Goal: Task Accomplishment & Management: Use online tool/utility

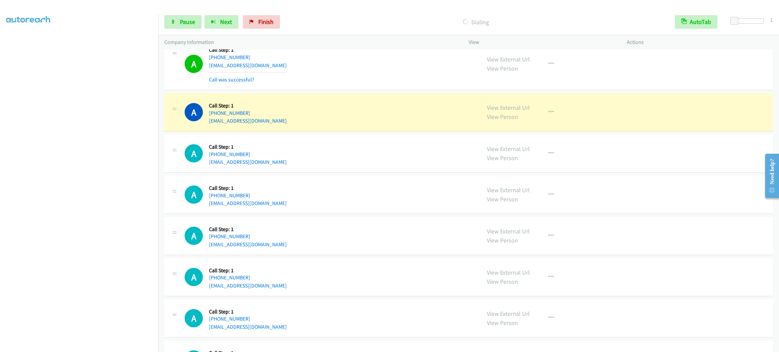
scroll to position [4404, 0]
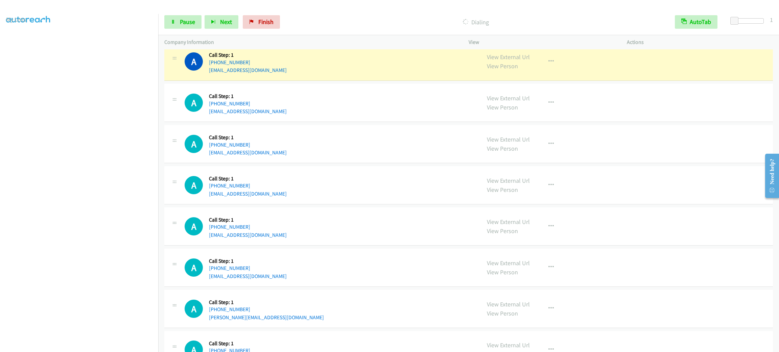
click at [360, 157] on div "A Callback Scheduled Call Step: 1 America/Los_Angeles [PHONE_NUMBER] [EMAIL_ADD…" at bounding box center [330, 144] width 290 height 26
click at [548, 64] on icon "button" at bounding box center [550, 61] width 5 height 5
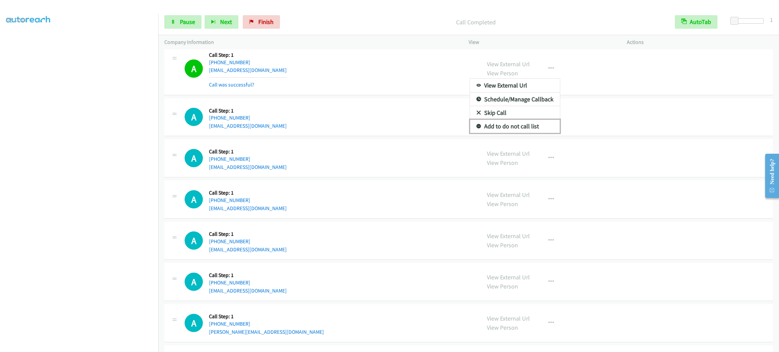
click at [539, 133] on link "Add to do not call list" at bounding box center [515, 127] width 90 height 14
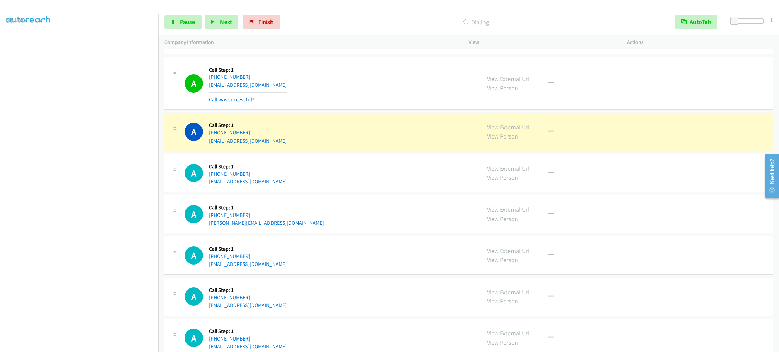
scroll to position [4607, 0]
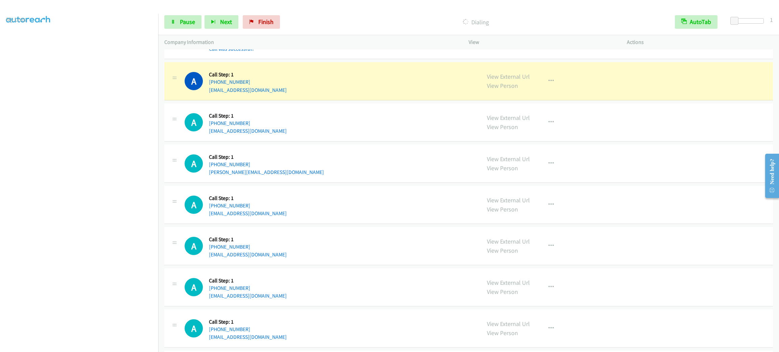
click at [372, 174] on div "A Callback Scheduled Call Step: 1 America/Los_Angeles [PHONE_NUMBER] [PERSON_NA…" at bounding box center [330, 164] width 290 height 26
click at [361, 176] on div "A Callback Scheduled Call Step: 1 America/Los_Angeles [PHONE_NUMBER] [PERSON_NA…" at bounding box center [330, 164] width 290 height 26
click at [347, 176] on div "A Callback Scheduled Call Step: 1 America/Los_Angeles [PHONE_NUMBER] [PERSON_NA…" at bounding box center [330, 164] width 290 height 26
click at [406, 158] on div "A Callback Scheduled Call Step: 1 America/Los_Angeles [PHONE_NUMBER] [PERSON_NA…" at bounding box center [468, 164] width 609 height 38
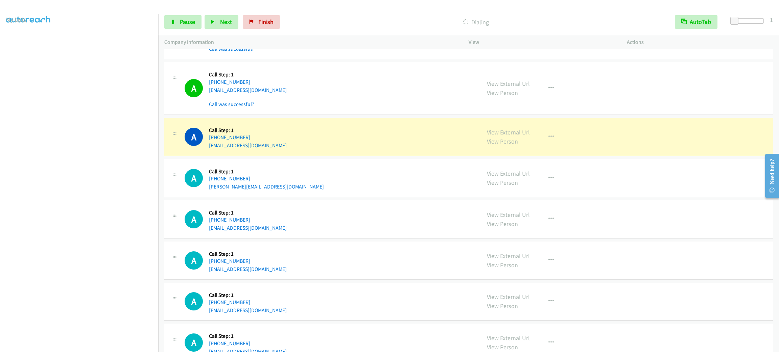
scroll to position [29, 0]
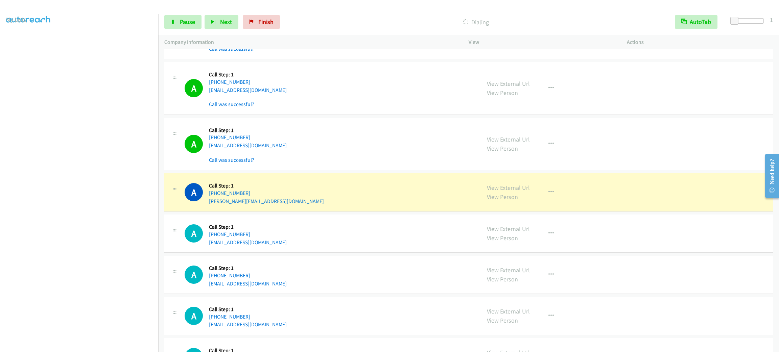
click at [646, 184] on div "A Callback Scheduled Call Step: 1 America/Los_Angeles [PHONE_NUMBER] [PERSON_NA…" at bounding box center [468, 192] width 609 height 38
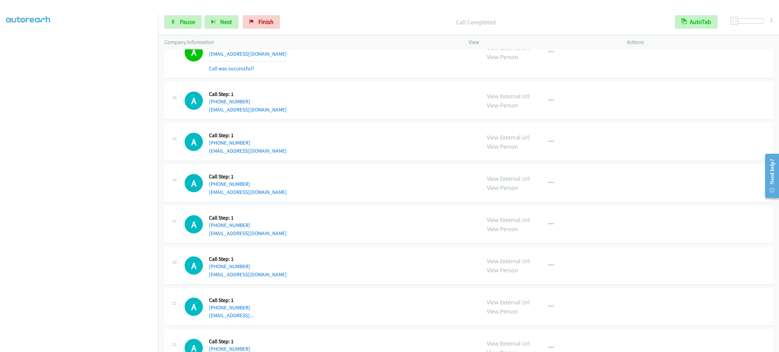
scroll to position [4860, 0]
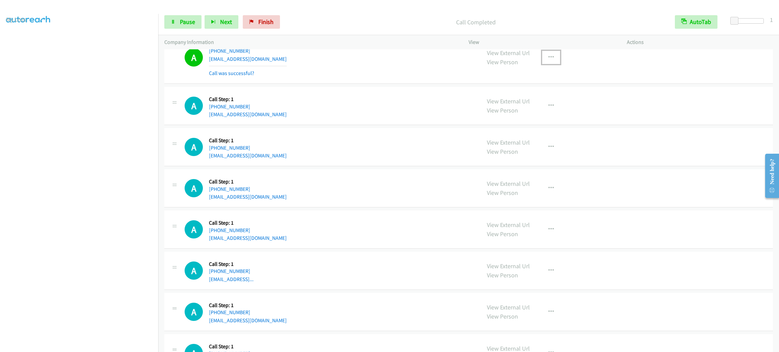
click at [549, 60] on icon "button" at bounding box center [550, 57] width 5 height 5
click at [538, 122] on link "Add to do not call list" at bounding box center [515, 116] width 90 height 14
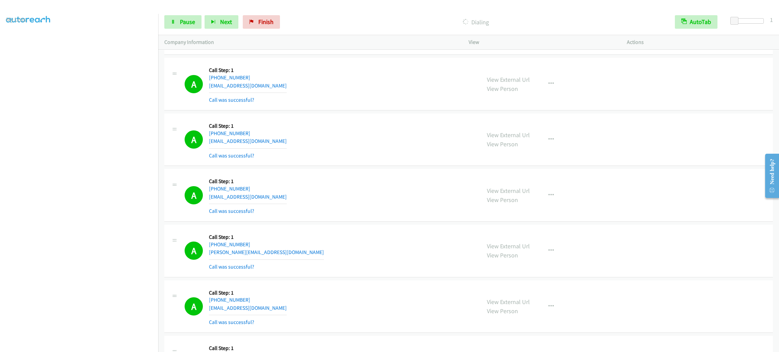
scroll to position [4810, 0]
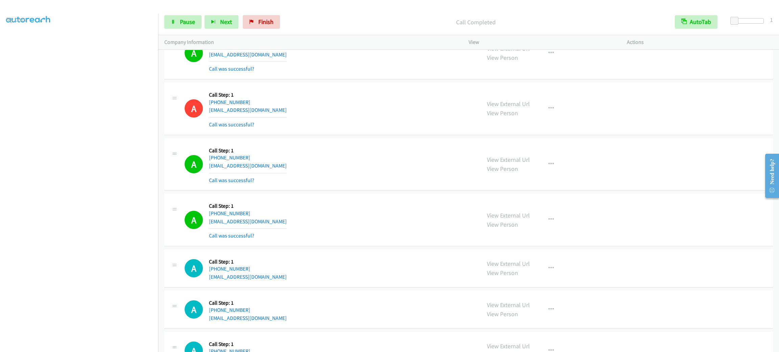
click at [363, 191] on div "A Callback Scheduled Call Step: 1 America/New_York [PHONE_NUMBER] [EMAIL_ADDRES…" at bounding box center [468, 164] width 609 height 53
click at [296, 182] on div "A Callback Scheduled Call Step: 1 America/New_York [PHONE_NUMBER] [EMAIL_ADDRES…" at bounding box center [330, 164] width 290 height 40
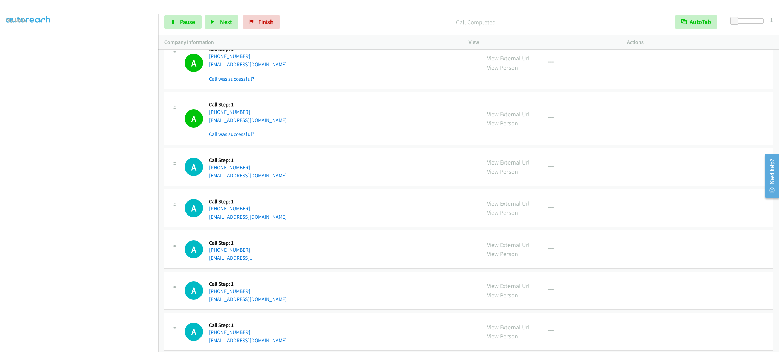
scroll to position [4962, 0]
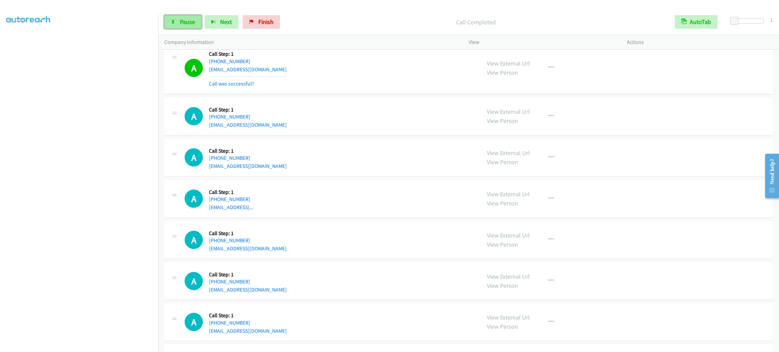
click at [194, 24] on span "Pause" at bounding box center [187, 22] width 15 height 8
click at [194, 24] on span "Start Calls" at bounding box center [193, 22] width 26 height 8
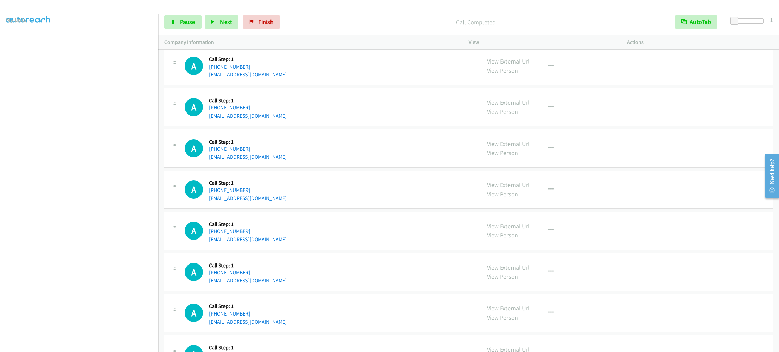
scroll to position [5114, 0]
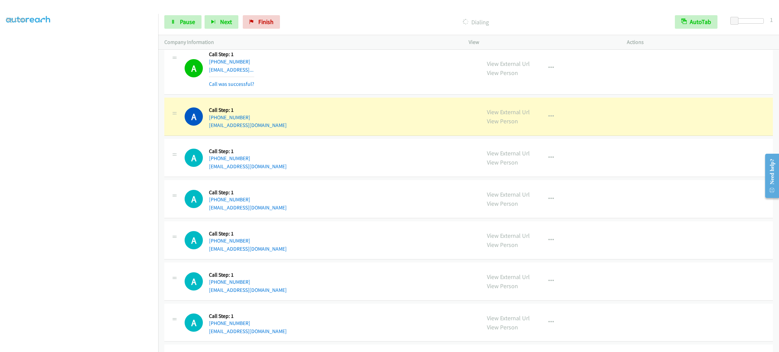
click at [550, 88] on div "View External Url View Person View External Url Email Schedule/Manage Callback …" at bounding box center [563, 68] width 164 height 40
click at [548, 71] on icon "button" at bounding box center [550, 67] width 5 height 5
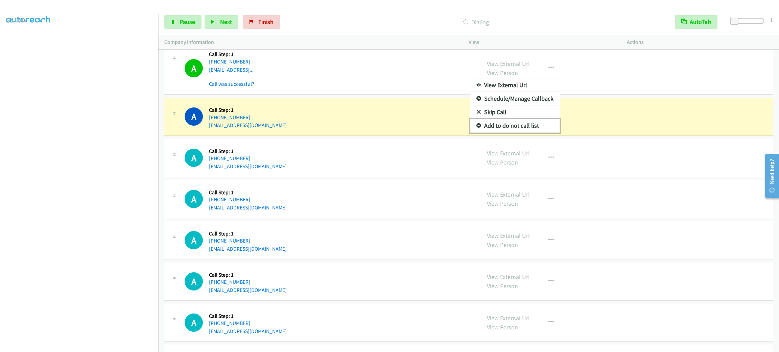
click at [539, 133] on link "Add to do not call list" at bounding box center [515, 126] width 90 height 14
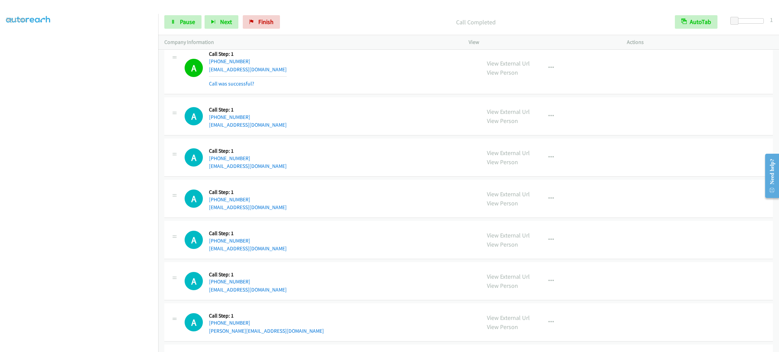
scroll to position [5777, 0]
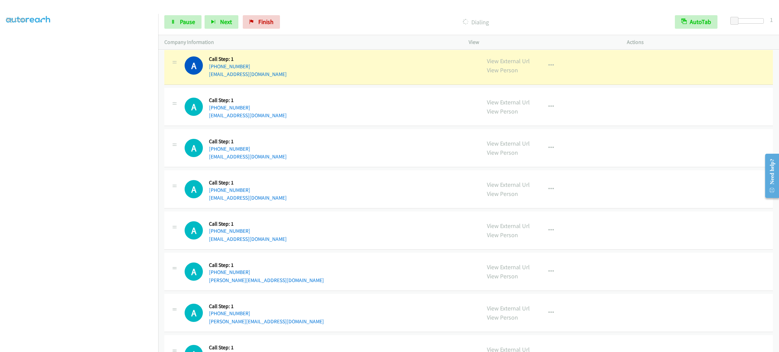
click at [558, 78] on div "View External Url View Person View External Url Email Schedule/Manage Callback …" at bounding box center [563, 66] width 164 height 26
click at [549, 68] on icon "button" at bounding box center [550, 65] width 5 height 5
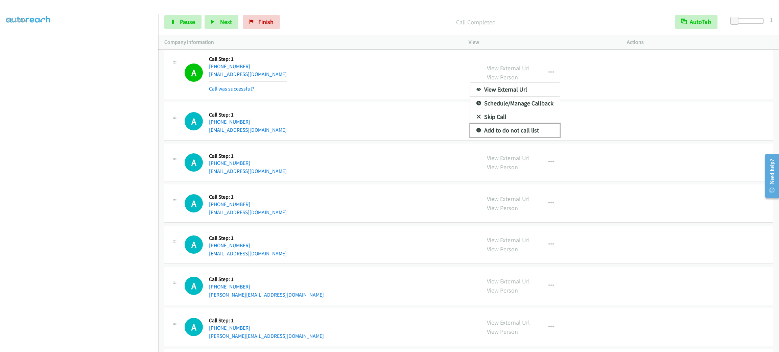
click at [533, 137] on link "Add to do not call list" at bounding box center [515, 131] width 90 height 14
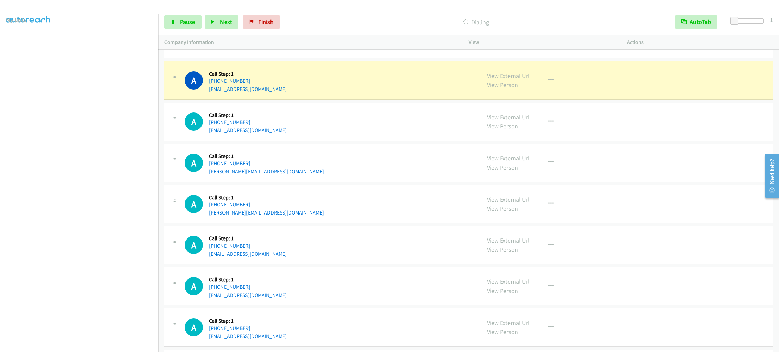
scroll to position [5878, 0]
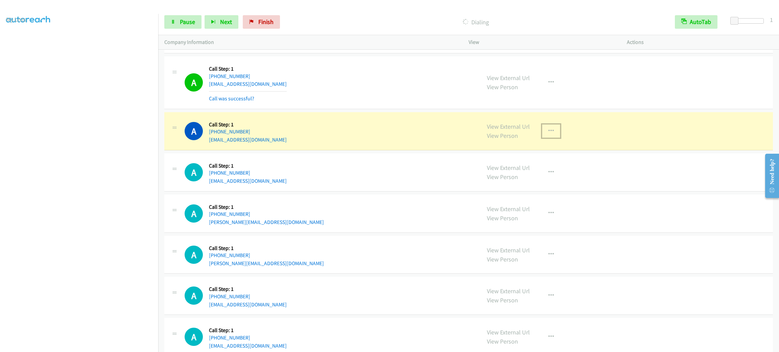
click at [550, 138] on button "button" at bounding box center [551, 131] width 18 height 14
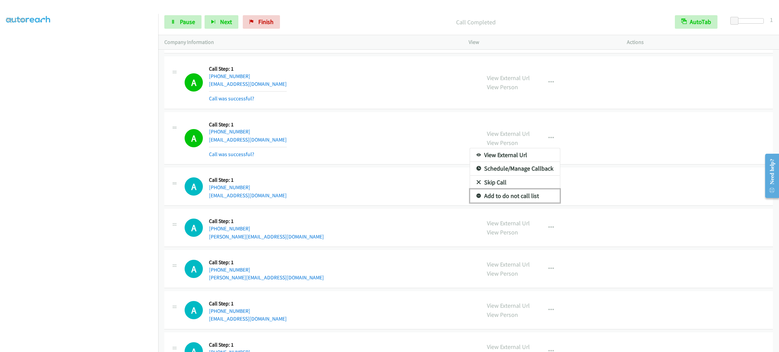
click at [537, 203] on link "Add to do not call list" at bounding box center [515, 196] width 90 height 14
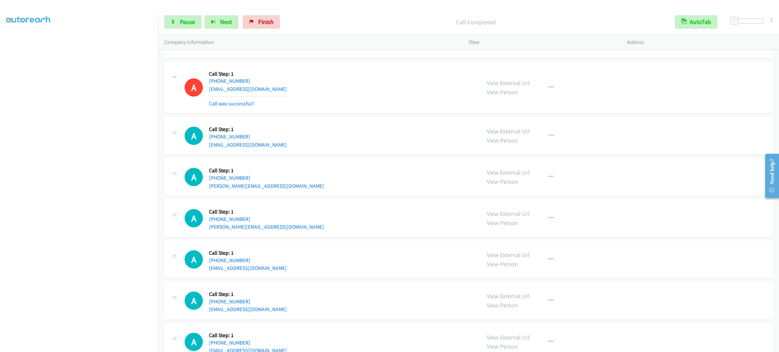
scroll to position [5980, 0]
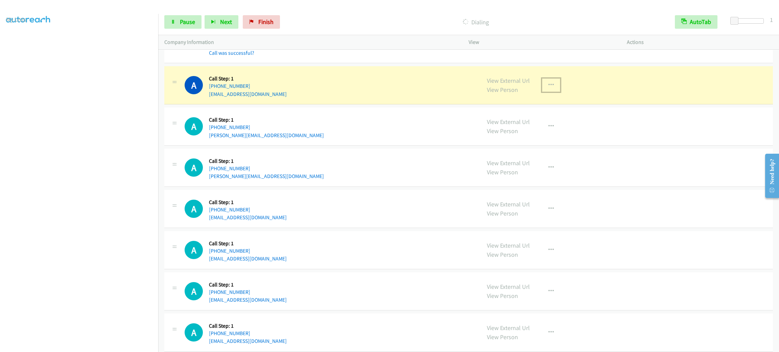
click at [542, 92] on button "button" at bounding box center [551, 85] width 18 height 14
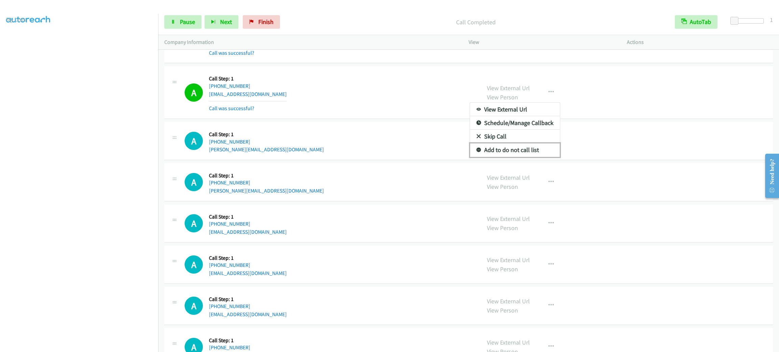
click at [521, 157] on link "Add to do not call list" at bounding box center [515, 150] width 90 height 14
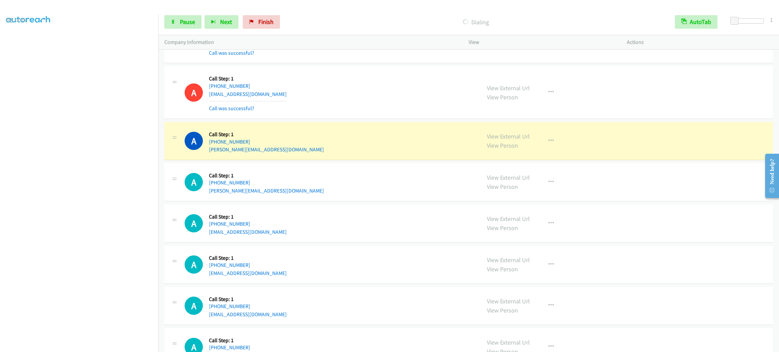
scroll to position [6031, 0]
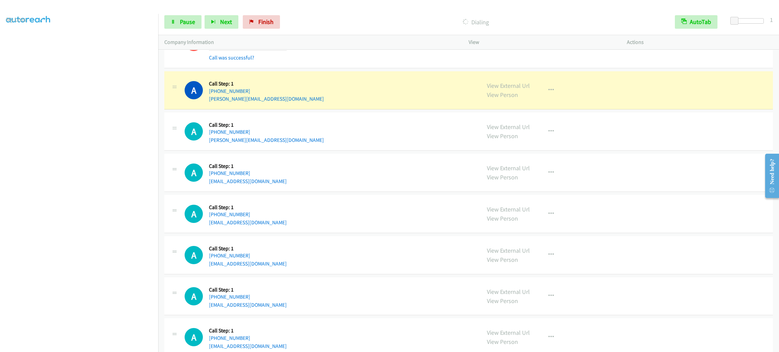
click at [581, 110] on div "A Callback Scheduled Call Step: 1 [GEOGRAPHIC_DATA]/[GEOGRAPHIC_DATA] [PHONE_NU…" at bounding box center [468, 90] width 609 height 38
click at [551, 97] on button "button" at bounding box center [551, 91] width 18 height 14
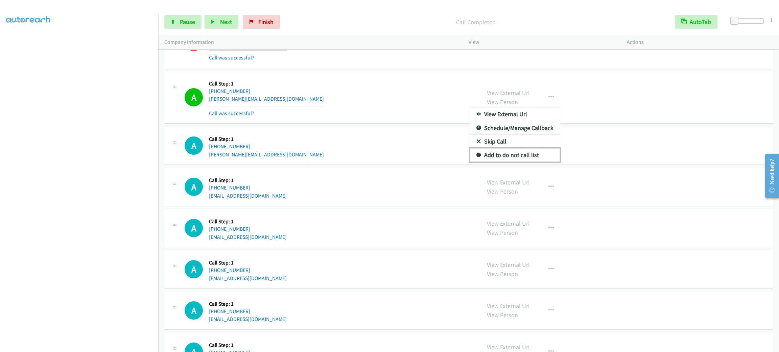
click at [529, 162] on link "Add to do not call list" at bounding box center [515, 155] width 90 height 14
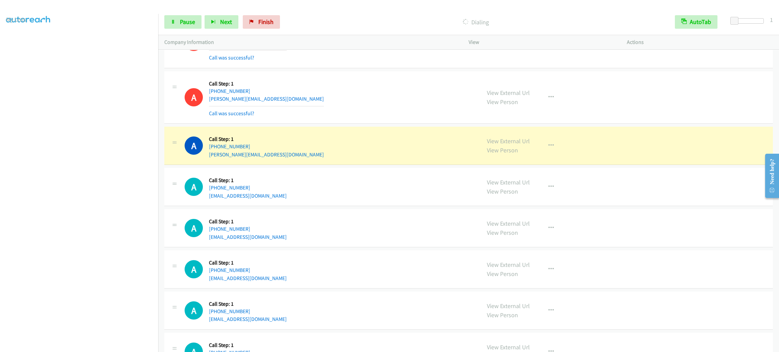
scroll to position [6081, 0]
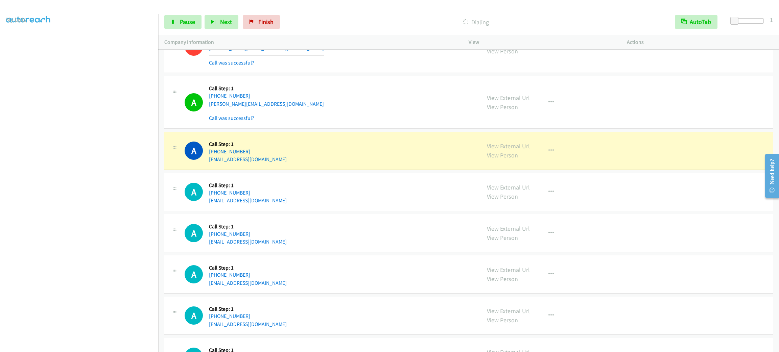
click at [86, 346] on section at bounding box center [79, 192] width 146 height 324
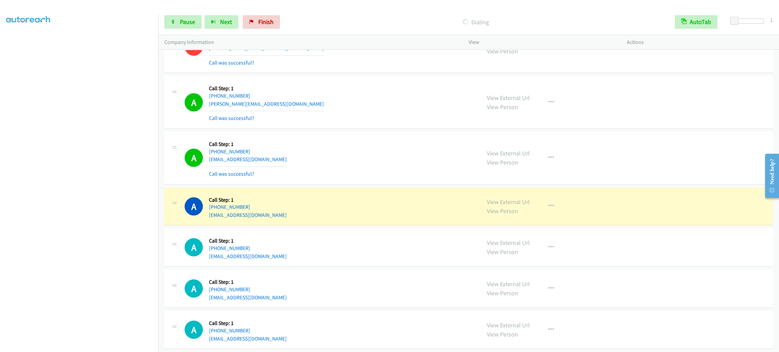
scroll to position [6183, 0]
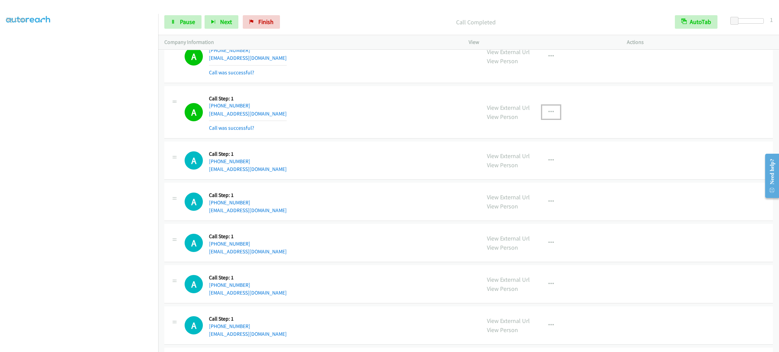
click at [543, 119] on button "button" at bounding box center [551, 112] width 18 height 14
click at [530, 177] on link "Add to do not call list" at bounding box center [515, 170] width 90 height 14
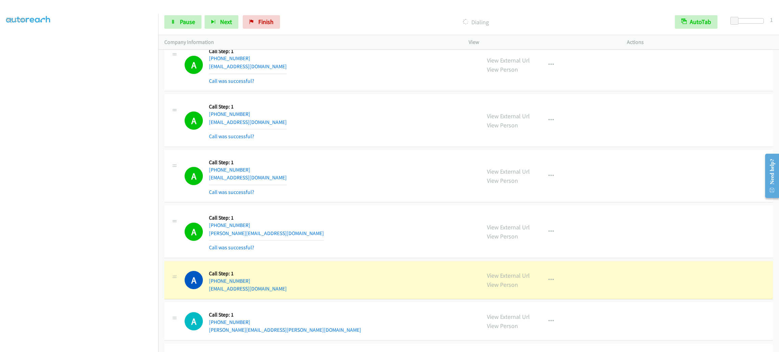
scroll to position [6994, 0]
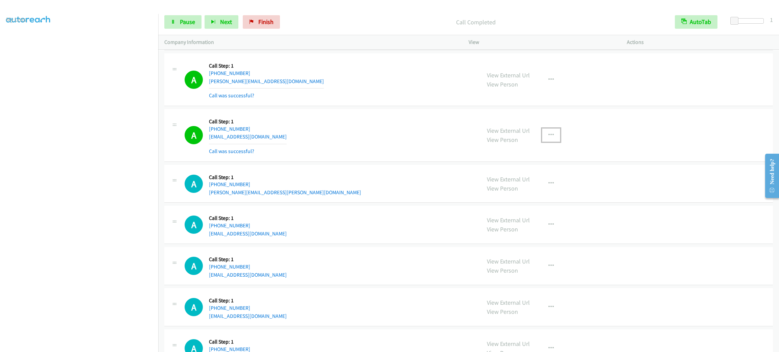
click at [554, 142] on button "button" at bounding box center [551, 135] width 18 height 14
click at [542, 200] on link "Add to do not call list" at bounding box center [515, 193] width 90 height 14
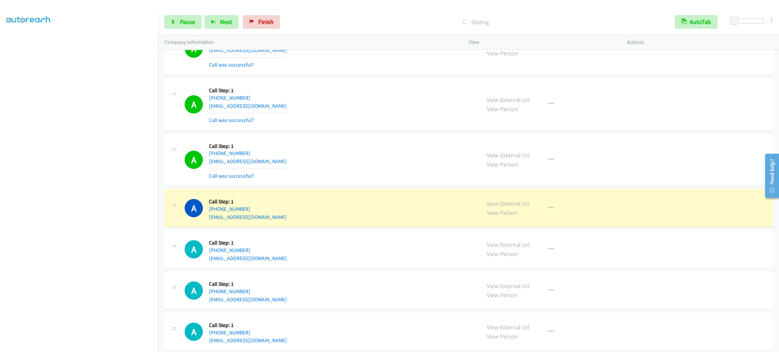
scroll to position [7349, 0]
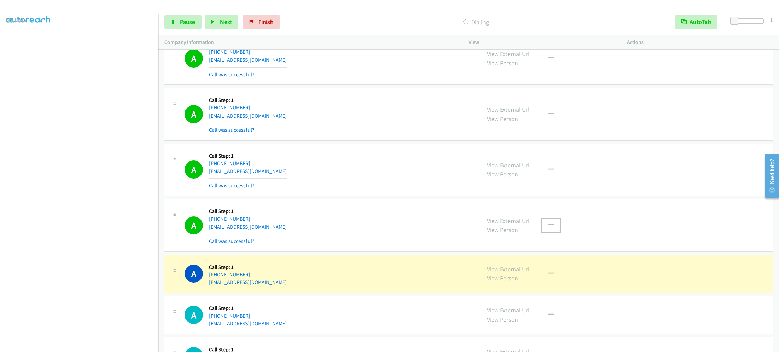
click at [543, 232] on button "button" at bounding box center [551, 226] width 18 height 14
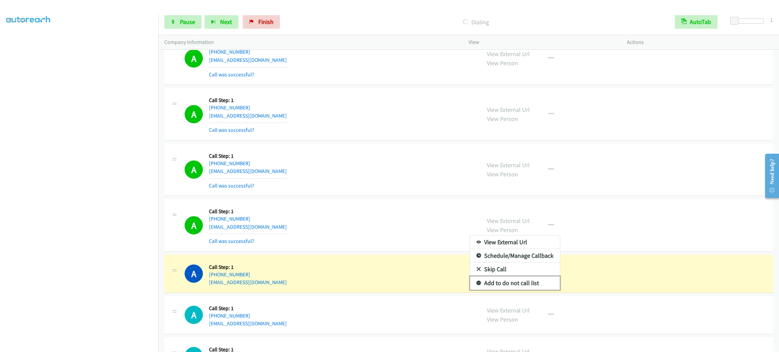
click at [544, 290] on link "Add to do not call list" at bounding box center [515, 284] width 90 height 14
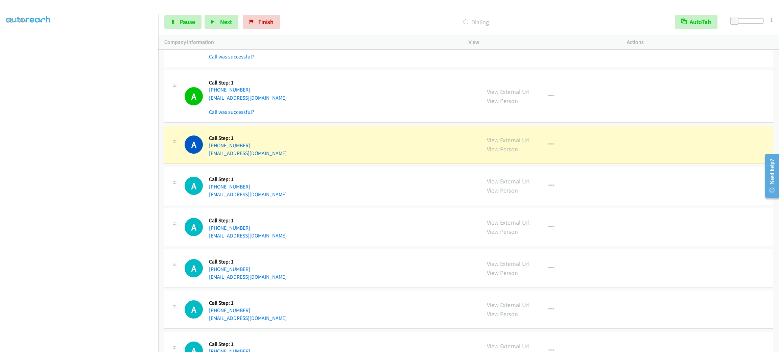
scroll to position [8070, 0]
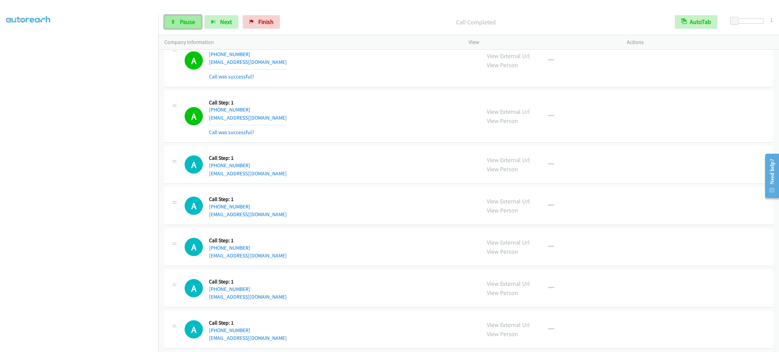
click at [193, 21] on span "Pause" at bounding box center [187, 22] width 15 height 8
click at [193, 21] on span "Start Calls" at bounding box center [193, 22] width 26 height 8
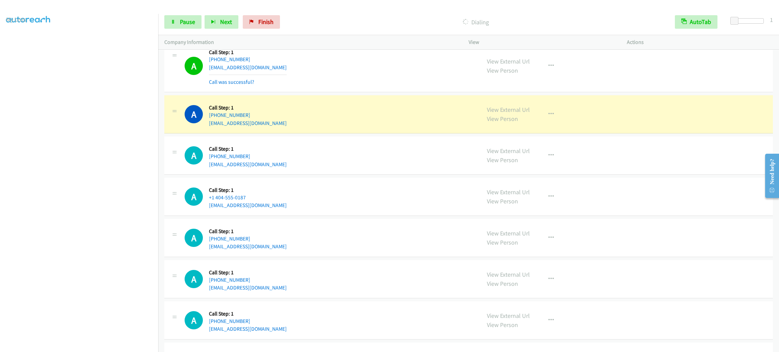
scroll to position [8324, 0]
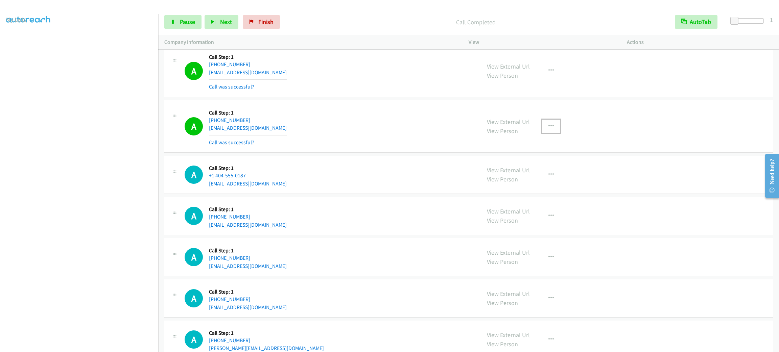
drag, startPoint x: 543, startPoint y: 146, endPoint x: 543, endPoint y: 151, distance: 4.7
click at [543, 133] on button "button" at bounding box center [551, 127] width 18 height 14
click at [537, 191] on link "Add to do not call list" at bounding box center [515, 185] width 90 height 14
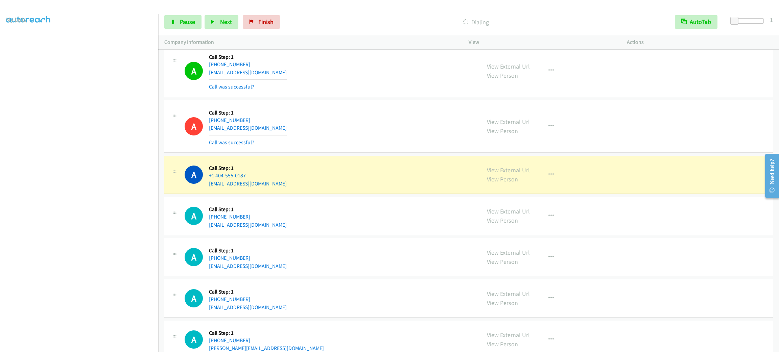
scroll to position [8425, 0]
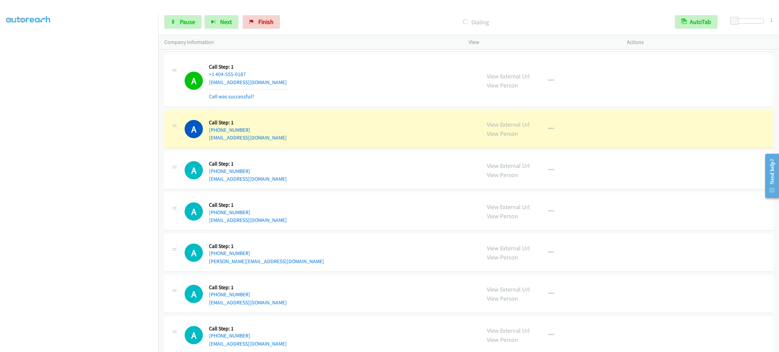
click at [92, 348] on aside "Dialing Mode: Power | Switch to Preview My Lists" at bounding box center [79, 179] width 158 height 374
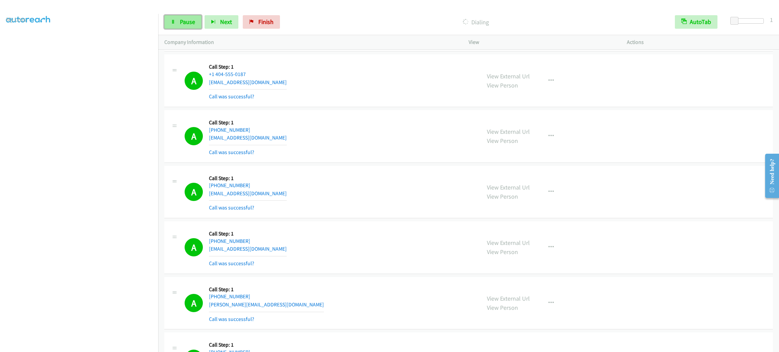
click at [189, 20] on span "Pause" at bounding box center [187, 22] width 15 height 8
click at [411, 219] on div "A Callback Scheduled Call Step: 1 [GEOGRAPHIC_DATA]/[GEOGRAPHIC_DATA] [PHONE_NU…" at bounding box center [468, 192] width 609 height 53
drag, startPoint x: 296, startPoint y: 100, endPoint x: 209, endPoint y: 102, distance: 86.2
click at [209, 101] on div "A Callback Scheduled Call Step: 1 America/New_York +1 404-555-0187 [EMAIL_ADDRE…" at bounding box center [330, 81] width 290 height 40
click at [354, 101] on div "A Callback Scheduled Call Step: 1 America/New_York +1 404-555-0187 [EMAIL_ADDRE…" at bounding box center [330, 81] width 290 height 40
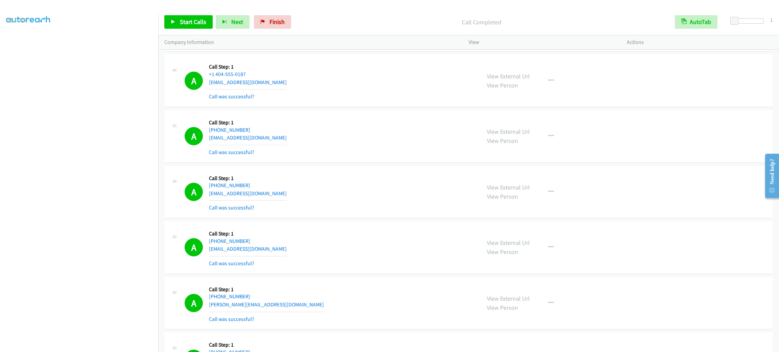
click at [628, 300] on div "A Callback Scheduled Call Step: 1 [GEOGRAPHIC_DATA]/[GEOGRAPHIC_DATA] [PHONE_NU…" at bounding box center [468, 303] width 609 height 53
click at [650, 265] on div "A Callback Scheduled Call Step: 1 [GEOGRAPHIC_DATA]/North_Dakota/Center [PHONE_…" at bounding box center [468, 247] width 609 height 53
click at [351, 212] on div "A Callback Scheduled Call Step: 1 [GEOGRAPHIC_DATA]/[GEOGRAPHIC_DATA] [PHONE_NU…" at bounding box center [330, 192] width 290 height 40
click at [200, 25] on span "Start Calls" at bounding box center [193, 22] width 26 height 8
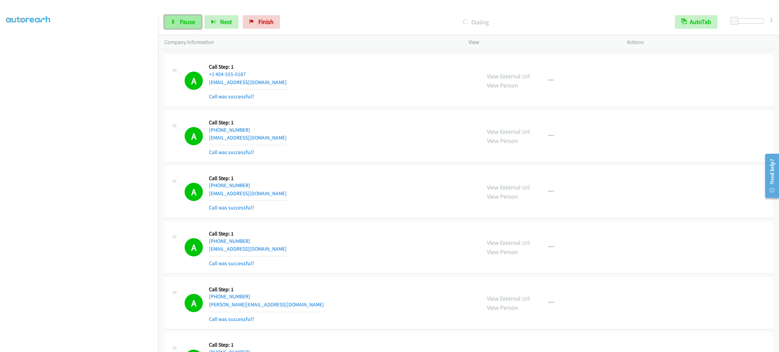
click at [190, 19] on span "Pause" at bounding box center [187, 22] width 15 height 8
click at [189, 26] on link "Start Calls" at bounding box center [188, 22] width 48 height 14
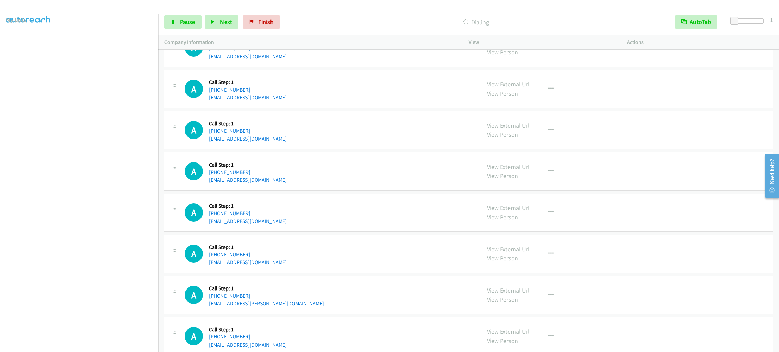
scroll to position [9221, 0]
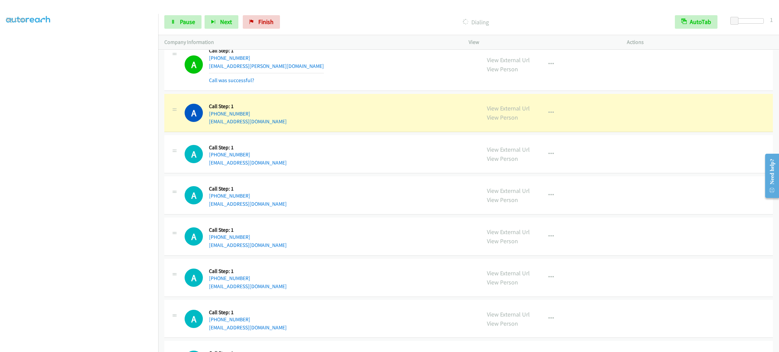
click at [411, 119] on div "A Callback Scheduled Call Step: 1 America/[GEOGRAPHIC_DATA] [PHONE_NUMBER] [EMA…" at bounding box center [468, 113] width 609 height 38
click at [340, 85] on div "A Callback Scheduled Call Step: 1 America/New_York [PHONE_NUMBER] [EMAIL_ADDRES…" at bounding box center [330, 64] width 290 height 40
drag, startPoint x: 690, startPoint y: 160, endPoint x: 681, endPoint y: 158, distance: 10.0
click at [689, 160] on div "A Callback Scheduled Call Step: 1 America/New_York [PHONE_NUMBER] [EMAIL_ADDRES…" at bounding box center [468, 154] width 609 height 38
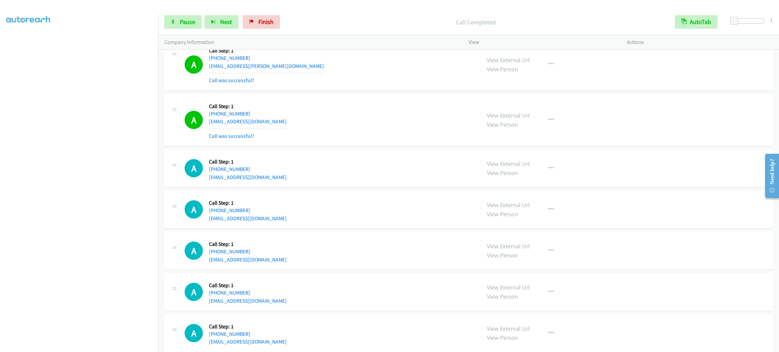
click at [551, 133] on div "View External Url View Person View External Url Email Schedule/Manage Callback …" at bounding box center [563, 120] width 164 height 40
click at [551, 127] on button "button" at bounding box center [551, 120] width 18 height 14
click at [543, 171] on link "Skip Call" at bounding box center [515, 165] width 90 height 14
click at [556, 133] on div "View External Url View Person View External Url Email Schedule/Manage Callback …" at bounding box center [563, 120] width 164 height 40
click at [553, 127] on button "button" at bounding box center [551, 120] width 18 height 14
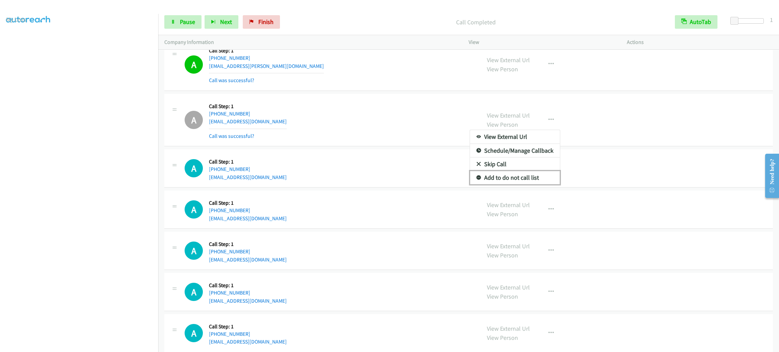
click at [539, 185] on link "Add to do not call list" at bounding box center [515, 178] width 90 height 14
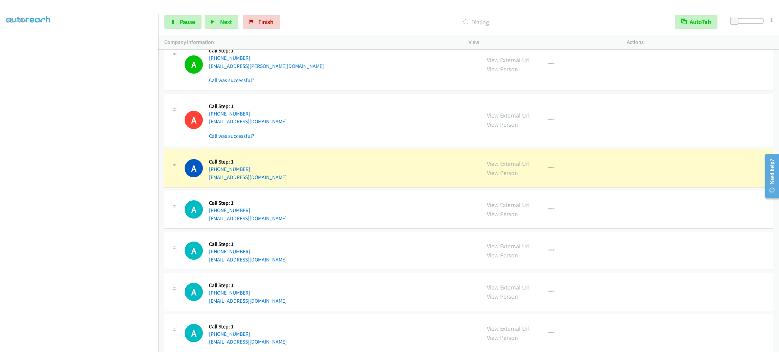
scroll to position [9271, 0]
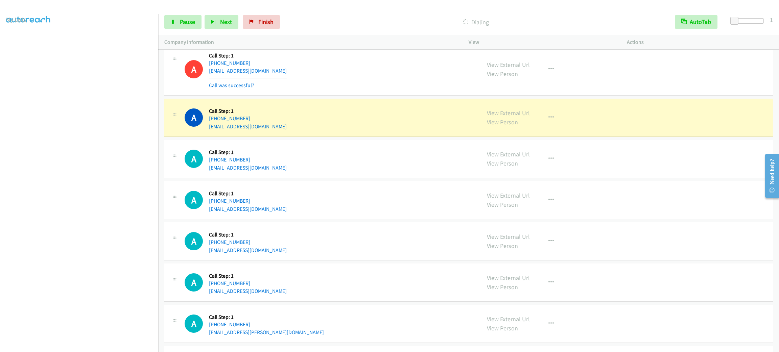
click at [390, 131] on div "A Callback Scheduled Call Step: 1 America/New_York [PHONE_NUMBER] [EMAIL_ADDRES…" at bounding box center [330, 118] width 290 height 26
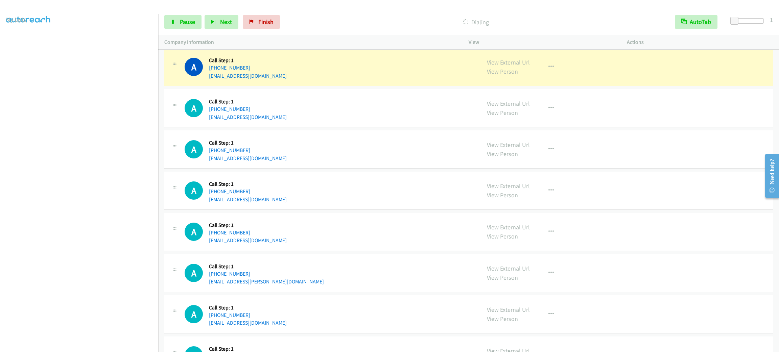
click at [519, 76] on div "View External Url View Person" at bounding box center [508, 67] width 43 height 18
click at [519, 66] on link "View External Url" at bounding box center [508, 62] width 43 height 8
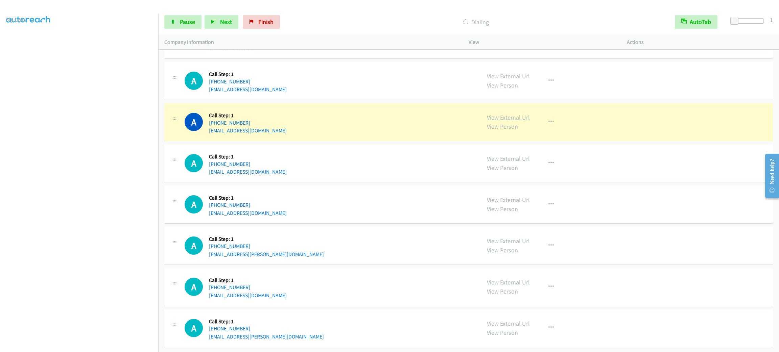
click at [516, 121] on link "View External Url" at bounding box center [508, 118] width 43 height 8
click at [341, 94] on div "A Callback Scheduled Call Step: 1 America/New_York [PHONE_NUMBER] [EMAIL_ADDRES…" at bounding box center [330, 81] width 290 height 26
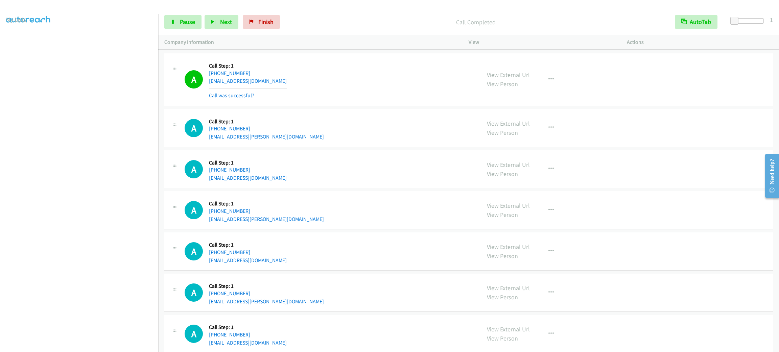
scroll to position [9576, 0]
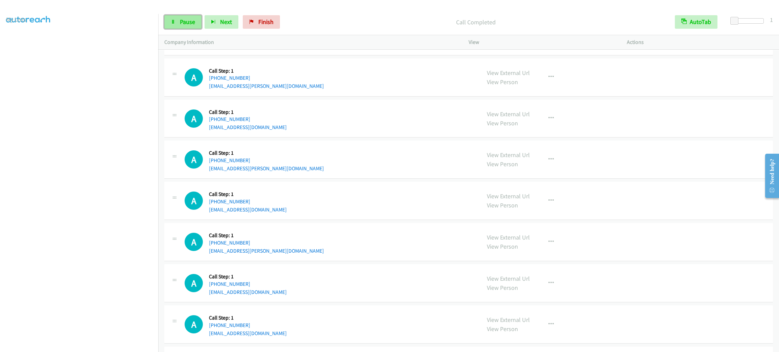
click at [188, 22] on span "Pause" at bounding box center [187, 22] width 15 height 8
click at [188, 22] on span "Start Calls" at bounding box center [193, 22] width 26 height 8
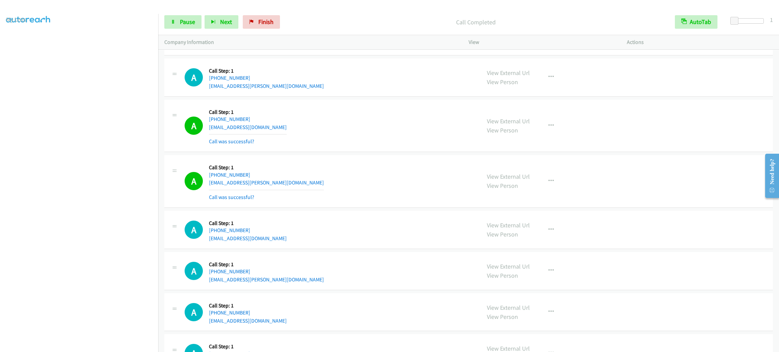
scroll to position [9677, 0]
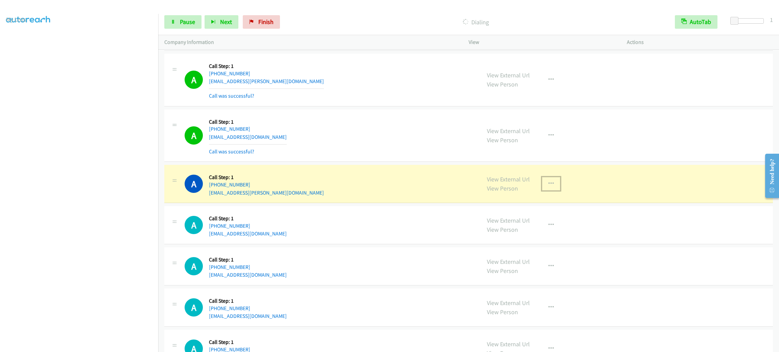
click at [542, 191] on button "button" at bounding box center [551, 184] width 18 height 14
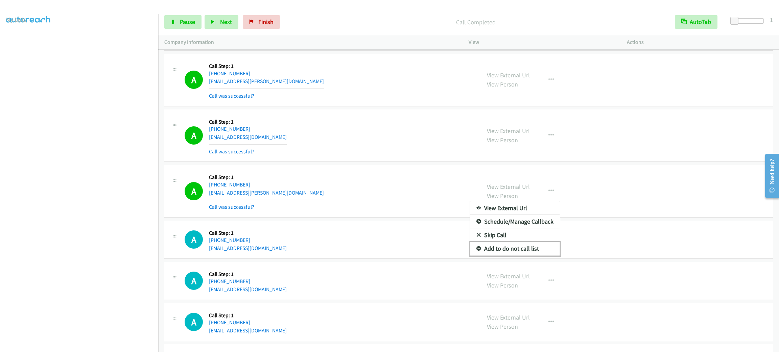
click at [532, 256] on link "Add to do not call list" at bounding box center [515, 249] width 90 height 14
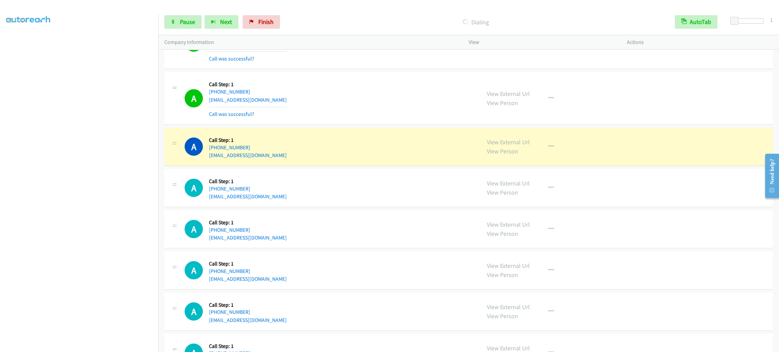
scroll to position [10043, 0]
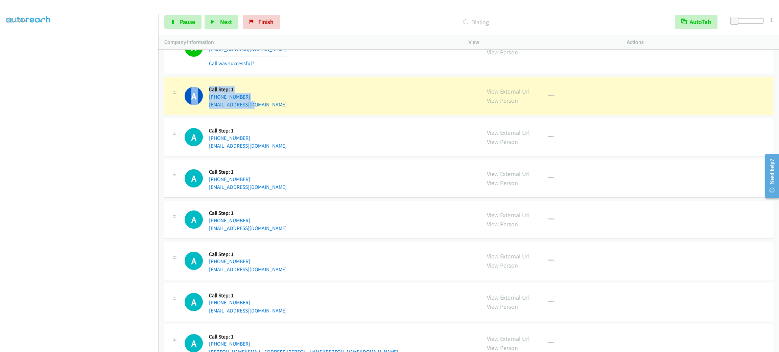
drag, startPoint x: 270, startPoint y: 130, endPoint x: 196, endPoint y: 137, distance: 74.1
click at [196, 115] on div "A Callback Scheduled Call Step: 1 America/Los_Angeles [PHONE_NUMBER] [EMAIL_ADD…" at bounding box center [468, 96] width 609 height 38
click at [292, 109] on div "A Callback Scheduled Call Step: 1 America/Los_Angeles [PHONE_NUMBER] [EMAIL_ADD…" at bounding box center [330, 96] width 290 height 26
drag, startPoint x: 292, startPoint y: 129, endPoint x: 205, endPoint y: 135, distance: 88.1
click at [205, 115] on div "A Callback Scheduled Call Step: 1 America/Los_Angeles [PHONE_NUMBER] [EMAIL_ADD…" at bounding box center [468, 96] width 609 height 38
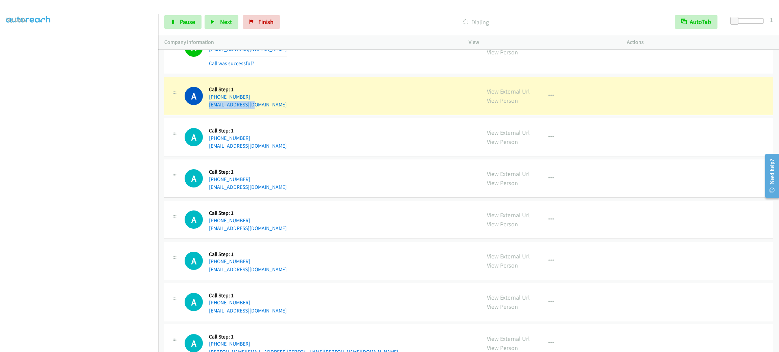
copy link "[EMAIL_ADDRESS][DOMAIN_NAME]"
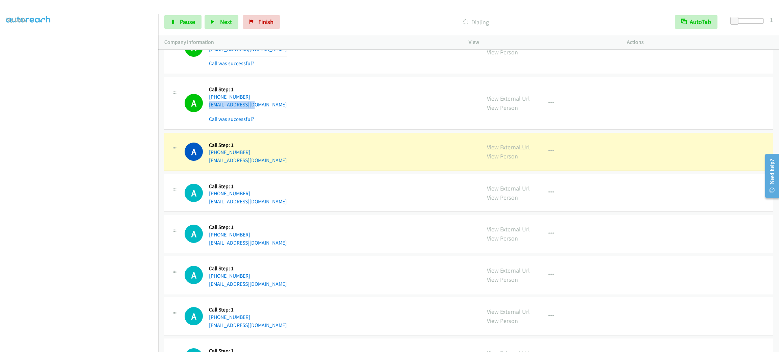
click at [513, 151] on link "View External Url" at bounding box center [508, 147] width 43 height 8
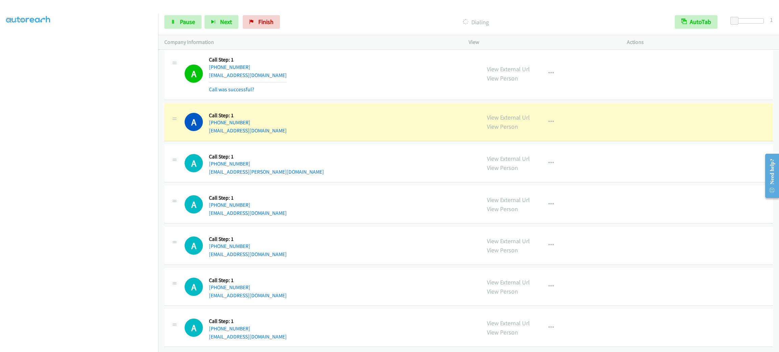
scroll to position [10719, 0]
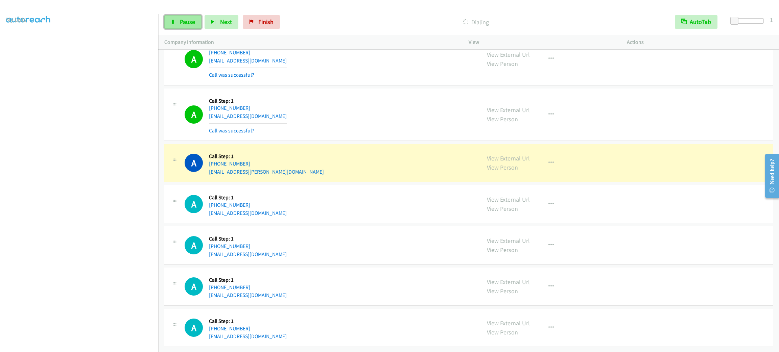
click at [193, 21] on span "Pause" at bounding box center [187, 22] width 15 height 8
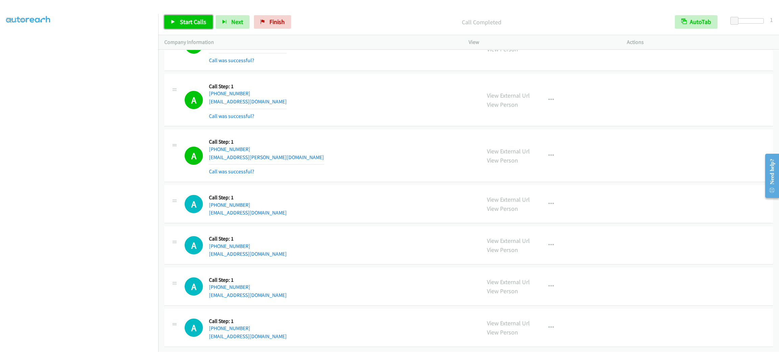
click at [186, 19] on span "Start Calls" at bounding box center [193, 22] width 26 height 8
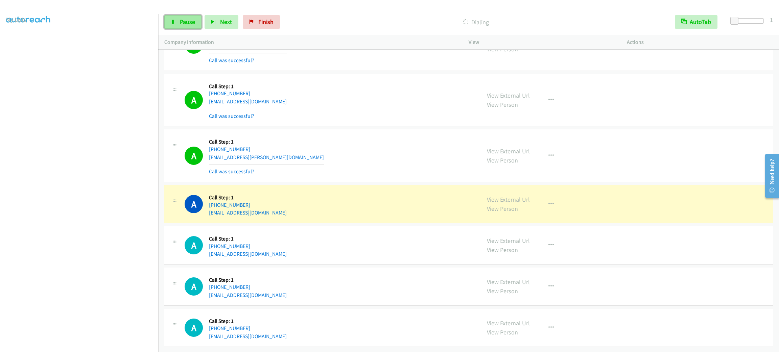
click at [193, 24] on span "Pause" at bounding box center [187, 22] width 15 height 8
